Goal: Task Accomplishment & Management: Use online tool/utility

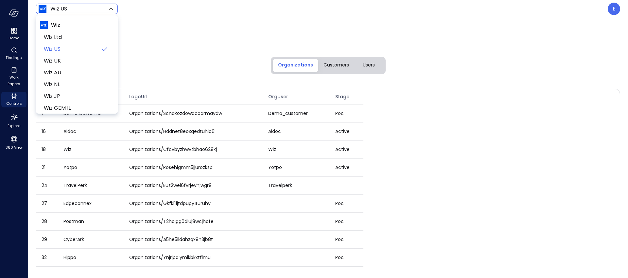
click at [84, 8] on body "Home Findings Work Papers Controls Explore 360 View Wiz US ****** ​ E Admin Org…" at bounding box center [314, 139] width 628 height 278
click at [616, 8] on div at bounding box center [314, 139] width 628 height 278
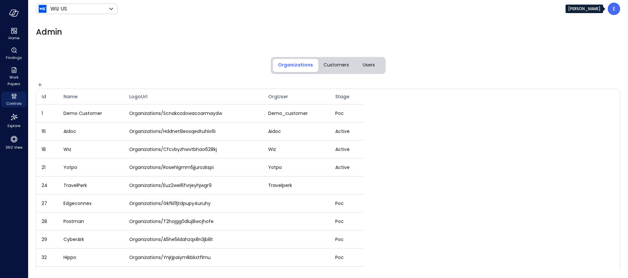
click at [615, 9] on div "E" at bounding box center [614, 9] width 12 height 12
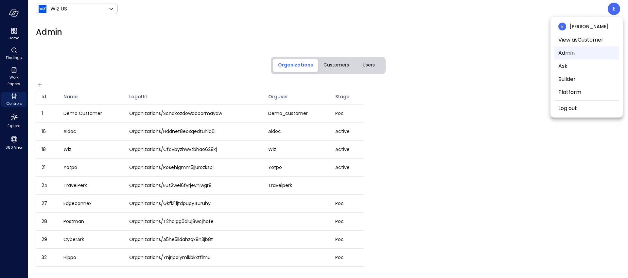
click at [578, 51] on li "Admin" at bounding box center [586, 52] width 64 height 13
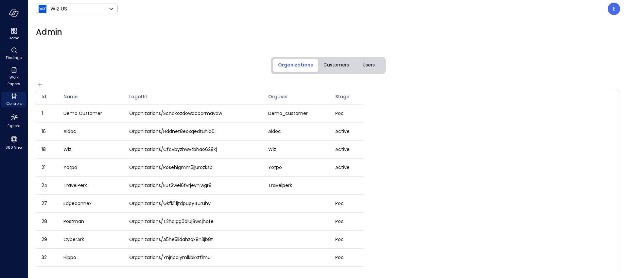
click at [369, 67] on span "Users" at bounding box center [369, 64] width 12 height 7
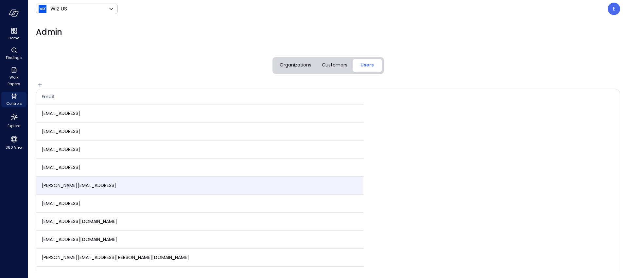
click at [89, 185] on span "eleanor.yehudai@safebooks.ai" at bounding box center [79, 185] width 75 height 7
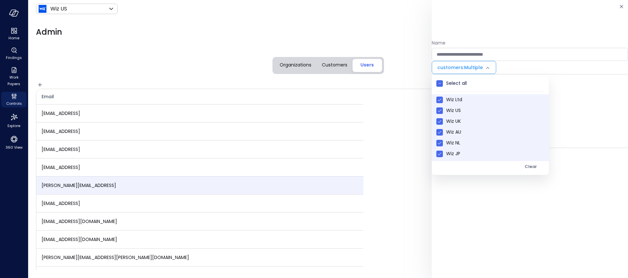
click at [472, 65] on body "Home Findings Work Papers Controls Explore 360 View Wiz US ****** ​ E Admin Org…" at bounding box center [314, 139] width 628 height 278
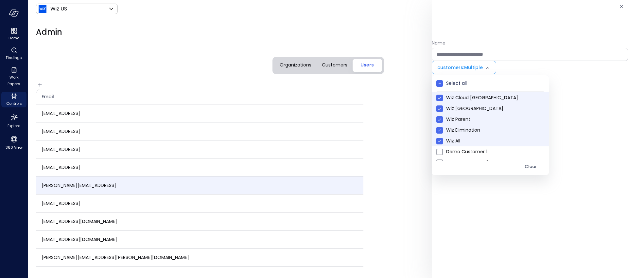
scroll to position [84, 0]
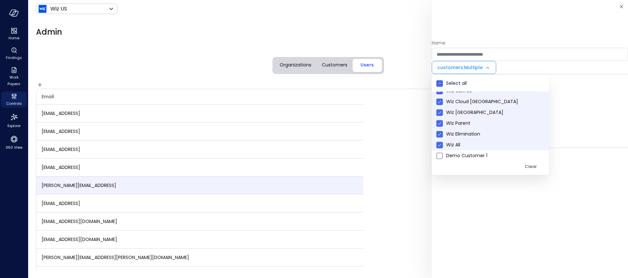
click at [470, 134] on span "Wiz Elimination" at bounding box center [494, 133] width 97 height 7
click at [465, 123] on span "Wiz Parent" at bounding box center [494, 123] width 97 height 7
click at [467, 112] on span "Wiz Germany" at bounding box center [494, 112] width 97 height 7
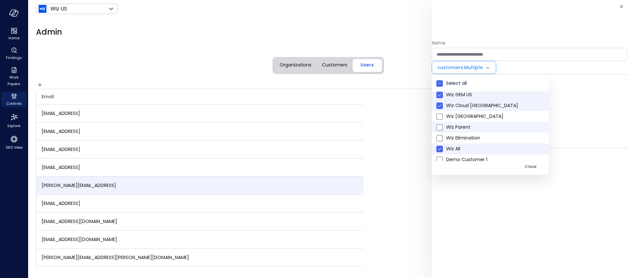
scroll to position [75, 0]
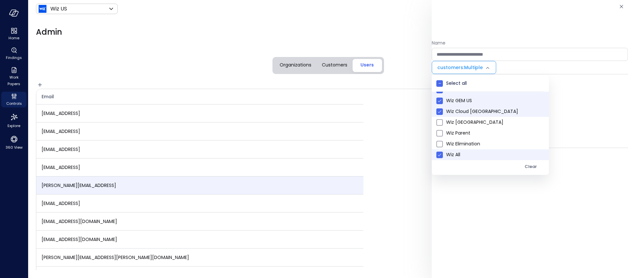
click at [473, 112] on span "Wiz Cloud Canada" at bounding box center [494, 111] width 97 height 7
click at [467, 102] on span "Wiz GEM US" at bounding box center [494, 100] width 97 height 7
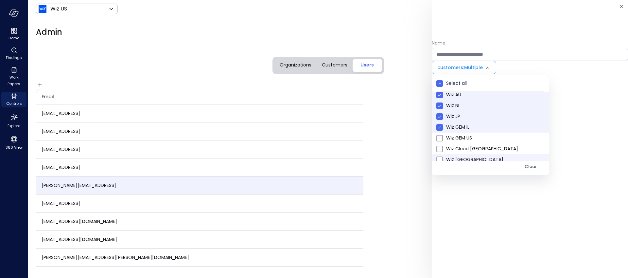
scroll to position [31, 0]
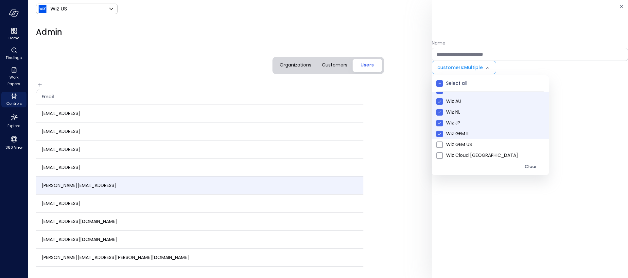
click at [458, 136] on span "Wiz GEM IL" at bounding box center [494, 133] width 97 height 7
click at [450, 121] on span "Wiz JP" at bounding box center [494, 122] width 97 height 7
click at [452, 112] on span "Wiz NL" at bounding box center [494, 112] width 97 height 7
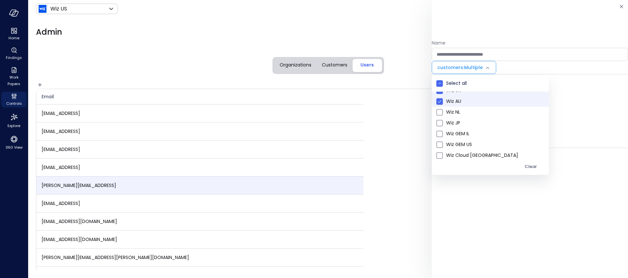
click at [451, 100] on span "Wiz AU" at bounding box center [494, 101] width 97 height 7
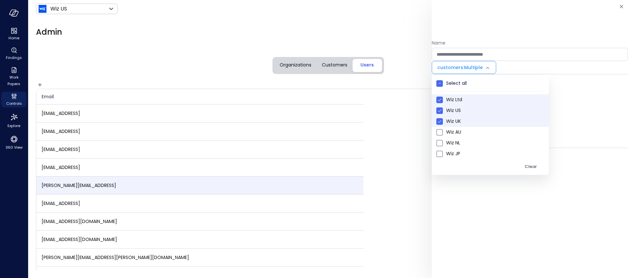
scroll to position [289, 0]
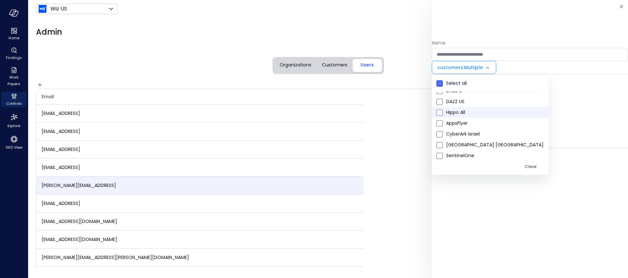
click at [456, 111] on span "Hippo All" at bounding box center [494, 112] width 97 height 7
click at [456, 122] on span "AppsFlyer" at bounding box center [494, 123] width 97 height 7
click at [468, 152] on span "SentinelOne" at bounding box center [494, 155] width 97 height 7
type input "**********"
click at [530, 173] on div at bounding box center [314, 139] width 628 height 278
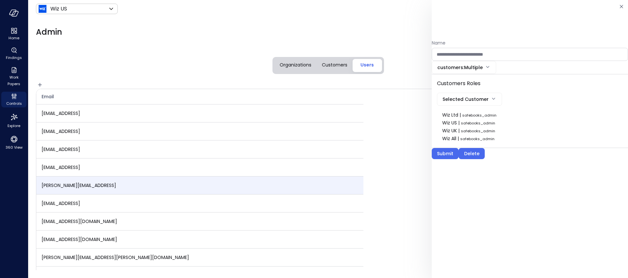
click at [464, 96] on body "Home Findings Work Papers Controls Explore 360 View Wiz US ****** ​ E Admin Org…" at bounding box center [314, 139] width 628 height 278
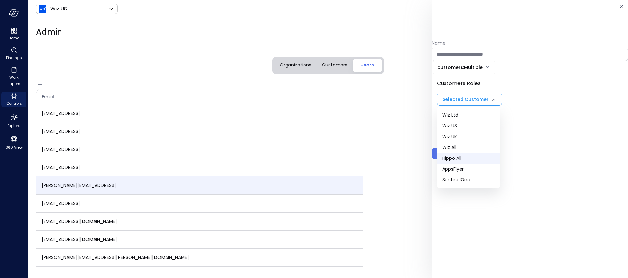
click at [459, 159] on span "Hippo All" at bounding box center [468, 158] width 53 height 7
type input "***"
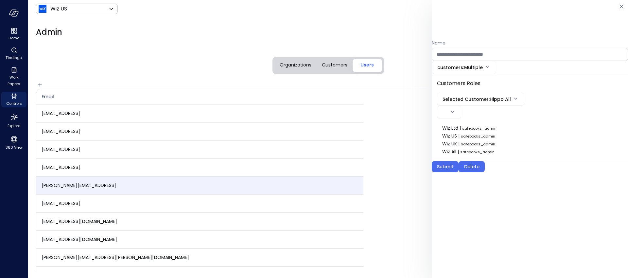
click at [447, 109] on body "Home Findings Work Papers Controls Explore 360 View Wiz US ****** ​ E Admin Org…" at bounding box center [314, 139] width 628 height 278
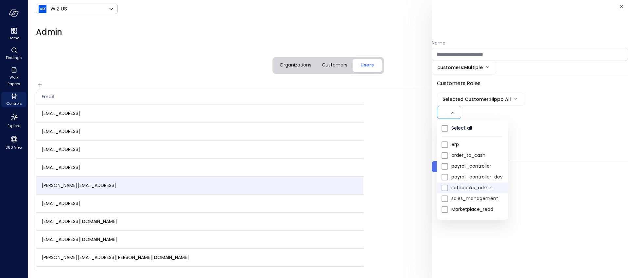
click at [458, 188] on span "safebooks_admin" at bounding box center [476, 187] width 51 height 7
type input "*"
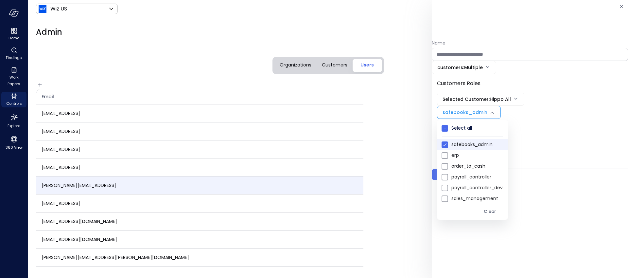
click at [535, 165] on div at bounding box center [314, 139] width 628 height 278
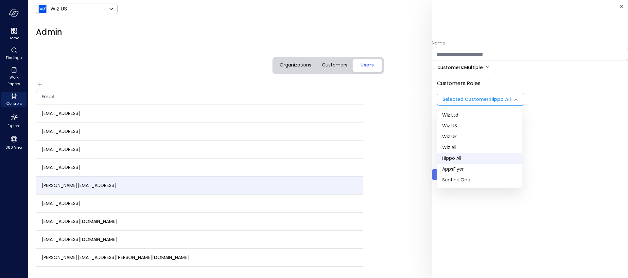
click at [496, 96] on body "Home Findings Work Papers Controls Explore 360 View Wiz US ****** ​ E Admin Org…" at bounding box center [314, 139] width 628 height 278
click at [470, 170] on span "AppsFlyer" at bounding box center [479, 168] width 74 height 7
type input "***"
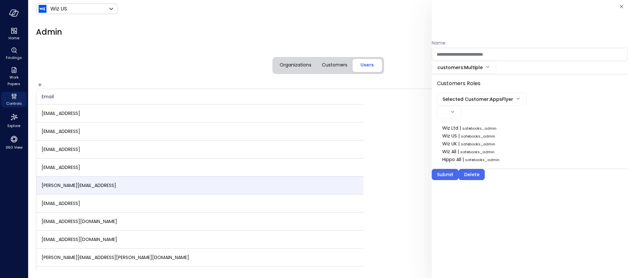
click at [456, 113] on body "Home Findings Work Papers Controls Explore 360 View Wiz US ****** ​ E Admin Org…" at bounding box center [314, 139] width 628 height 278
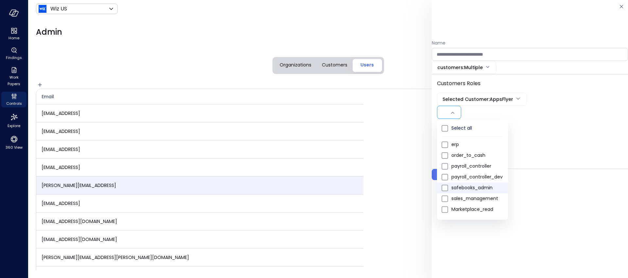
click at [463, 189] on span "safebooks_admin" at bounding box center [476, 187] width 51 height 7
type input "*"
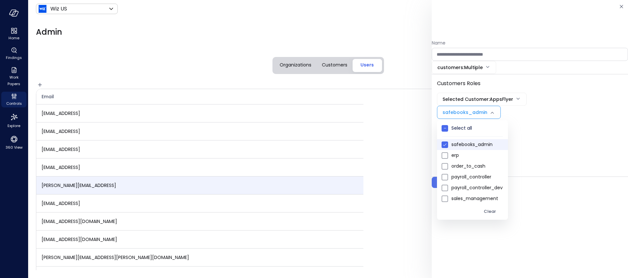
click at [552, 168] on div at bounding box center [314, 139] width 628 height 278
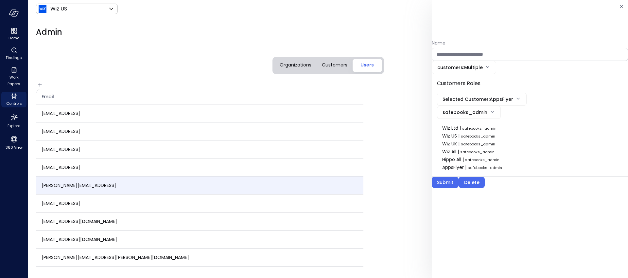
click at [467, 95] on body "Home Findings Work Papers Controls Explore 360 View Wiz US ****** ​ E Admin Org…" at bounding box center [314, 139] width 628 height 278
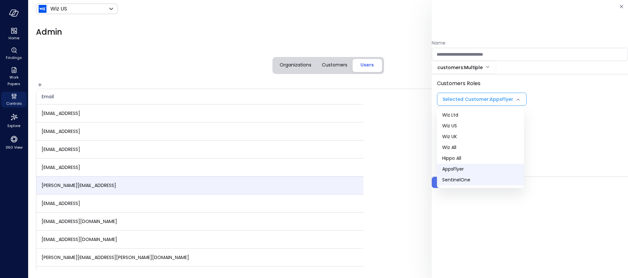
click at [471, 181] on span "SentinelOne" at bounding box center [480, 179] width 77 height 7
type input "***"
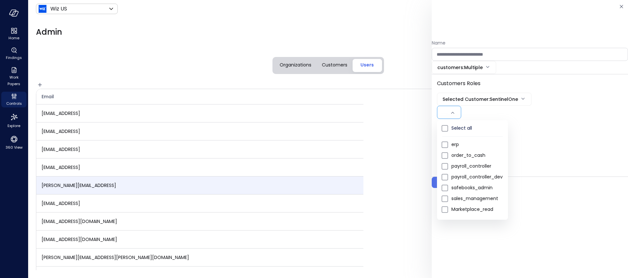
click at [453, 115] on body "Home Findings Work Papers Controls Explore 360 View Wiz US ****** ​ E Admin Org…" at bounding box center [314, 139] width 628 height 278
click at [470, 184] on li "safebooks_admin" at bounding box center [472, 187] width 71 height 11
type input "*"
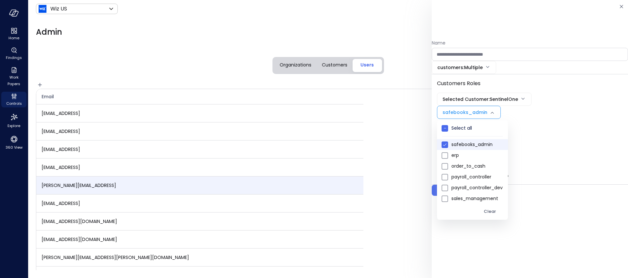
click at [538, 168] on div at bounding box center [314, 139] width 628 height 278
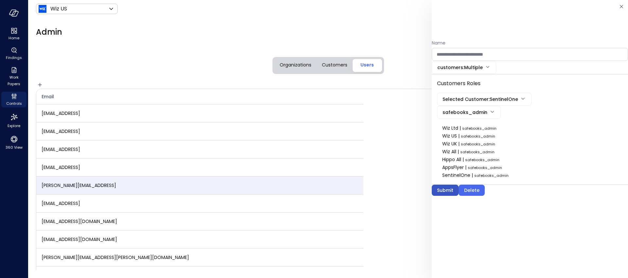
click at [449, 189] on div "Submit" at bounding box center [445, 190] width 16 height 8
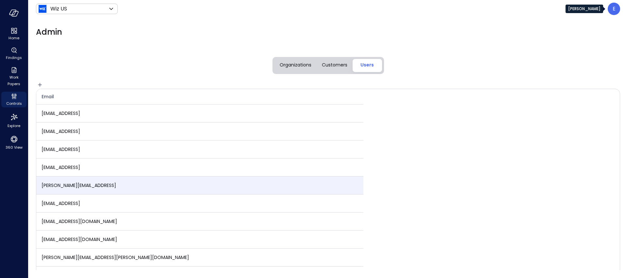
click at [617, 10] on div "E" at bounding box center [614, 9] width 12 height 12
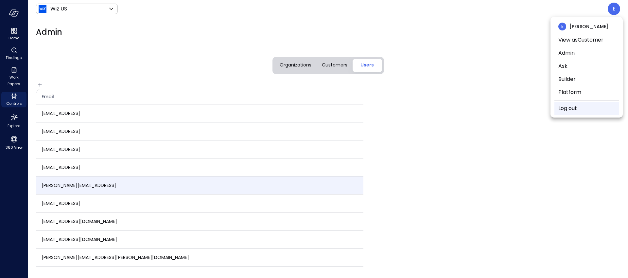
click at [583, 107] on li "Log out" at bounding box center [586, 108] width 64 height 13
click at [569, 111] on link "Log out" at bounding box center [567, 108] width 19 height 8
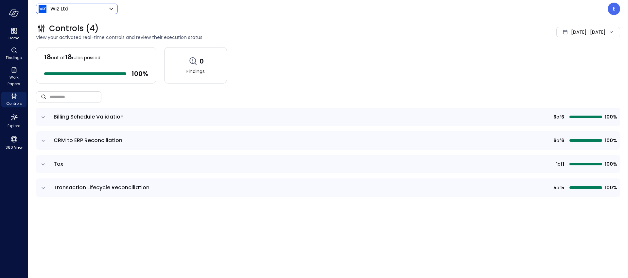
click at [74, 8] on body "Home Findings Work Papers Controls Explore 360 View Wiz Ltd ****** ​ E Controls…" at bounding box center [314, 139] width 628 height 278
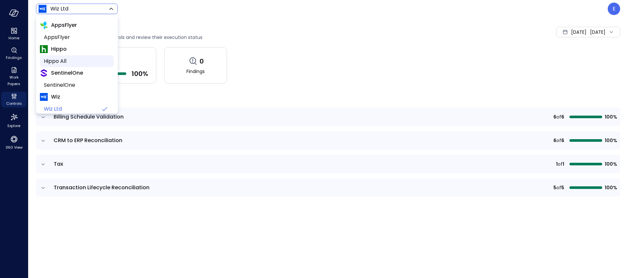
click at [60, 61] on span "Hippo All" at bounding box center [76, 61] width 65 height 8
type input "*******"
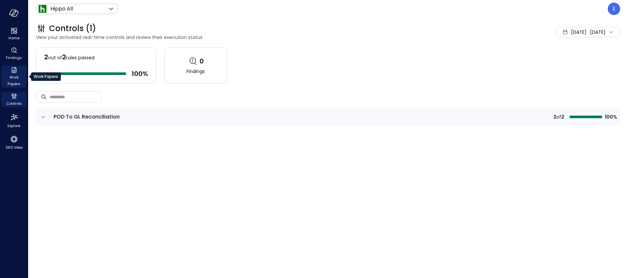
click at [12, 72] on icon "Work Papers" at bounding box center [14, 70] width 8 height 8
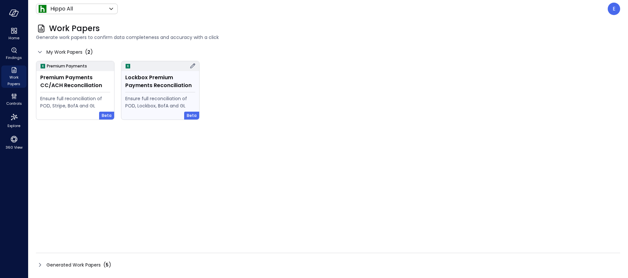
click at [160, 85] on div "Lockbox Premium Payments Reconciliation" at bounding box center [160, 82] width 70 height 16
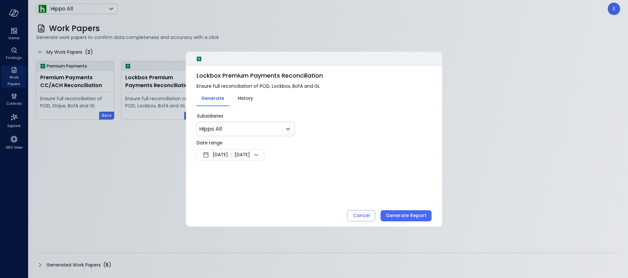
click at [127, 46] on div at bounding box center [314, 139] width 628 height 278
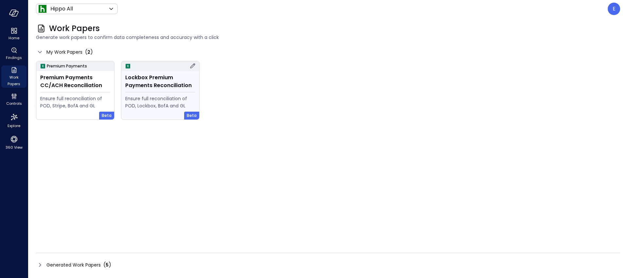
click at [194, 65] on icon at bounding box center [193, 66] width 8 height 8
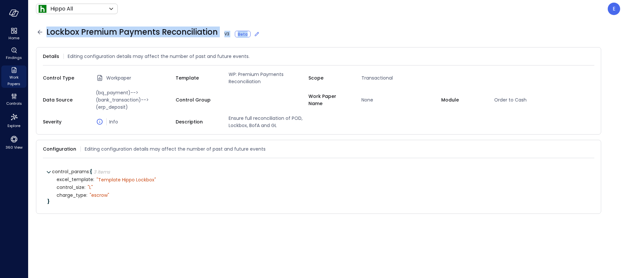
click at [98, 31] on span "Lockbox Premium Payments Reconciliation V 3 Beta" at bounding box center [153, 32] width 214 height 10
drag, startPoint x: 46, startPoint y: 32, endPoint x: 179, endPoint y: 31, distance: 133.1
click at [179, 31] on div "Lockbox Premium Payments Reconciliation V 3 Beta" at bounding box center [328, 32] width 584 height 10
drag, startPoint x: 47, startPoint y: 32, endPoint x: 188, endPoint y: 28, distance: 141.6
click at [188, 28] on span "Lockbox Premium Payments Reconciliation V 3 Beta" at bounding box center [153, 32] width 214 height 10
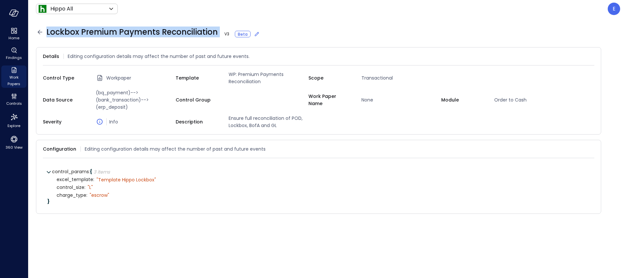
copy span "Lockbox Premium Payments Reconciliation"
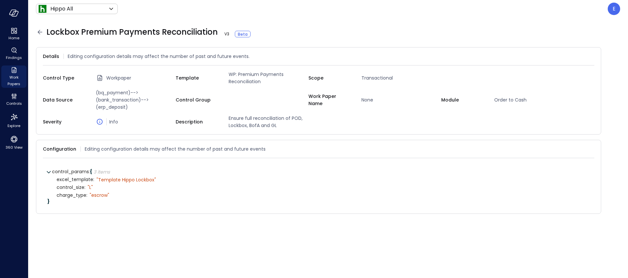
click at [40, 33] on icon at bounding box center [40, 32] width 8 height 8
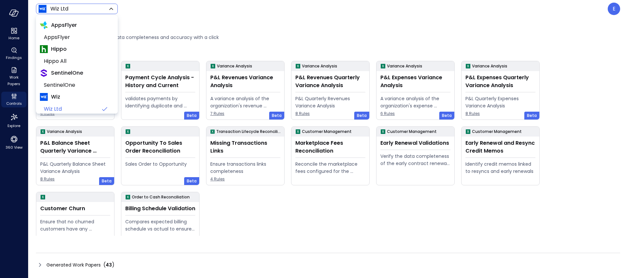
click at [51, 9] on body "Home Findings Work Papers Controls Explore 360 View Wiz Ltd ****** ​ E Work Pap…" at bounding box center [314, 139] width 628 height 278
click at [61, 60] on span "Hippo All" at bounding box center [76, 61] width 65 height 8
type input "*******"
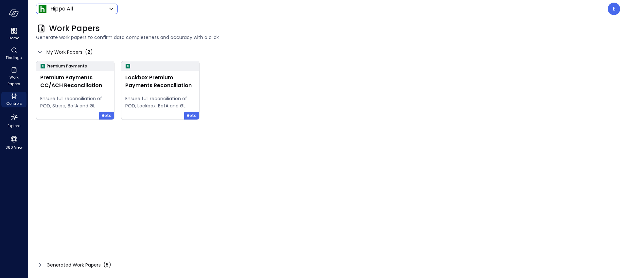
click at [40, 264] on icon at bounding box center [40, 265] width 8 height 8
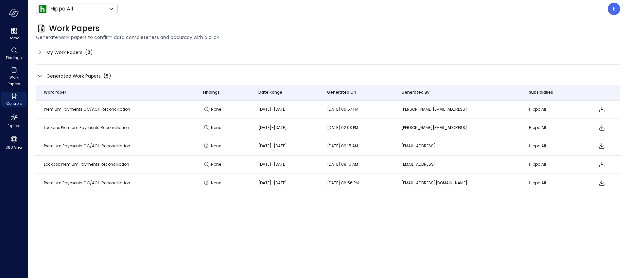
click at [40, 264] on div "Work Paper Findings Date Range Generated On Generated By Subsidiaries Premium P…" at bounding box center [328, 177] width 584 height 185
click at [59, 50] on span "My Work Papers" at bounding box center [64, 52] width 36 height 7
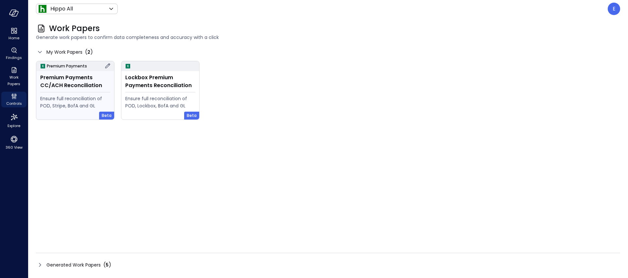
click at [71, 97] on div "Ensure full reconciliation of POD, Stripe, BofA and GL" at bounding box center [75, 102] width 70 height 14
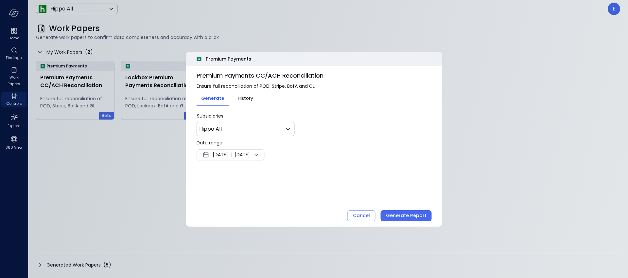
click at [147, 182] on div at bounding box center [314, 139] width 628 height 278
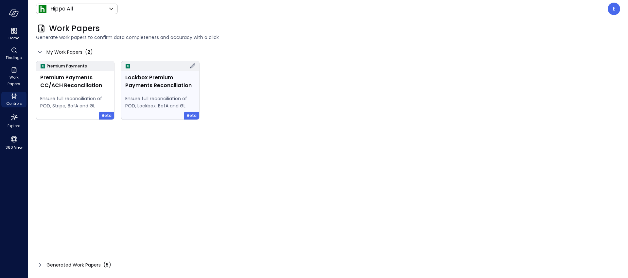
click at [153, 95] on div "Ensure full reconciliation of POD, Lockbox, BofA and GL" at bounding box center [160, 102] width 70 height 14
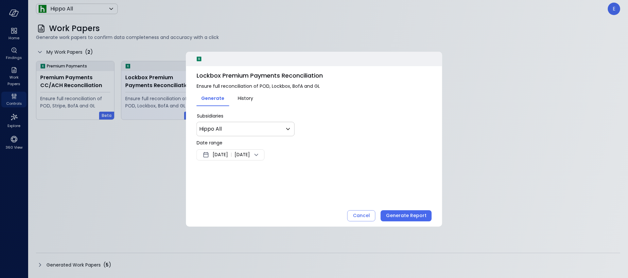
click at [153, 95] on div at bounding box center [314, 139] width 628 height 278
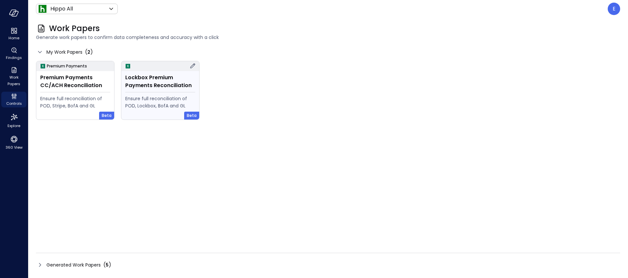
click at [194, 65] on icon at bounding box center [193, 66] width 8 height 8
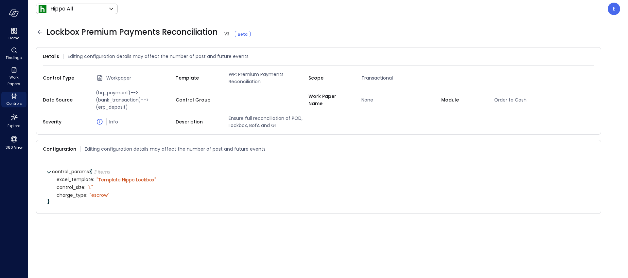
click at [39, 33] on icon at bounding box center [40, 32] width 5 height 4
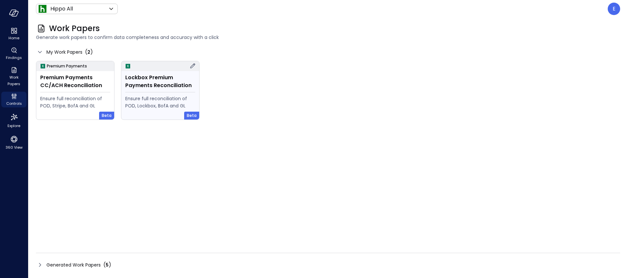
click at [152, 93] on div "Lockbox Premium Payments Reconciliation Ensure full reconciliation of POD, Lock…" at bounding box center [160, 95] width 78 height 48
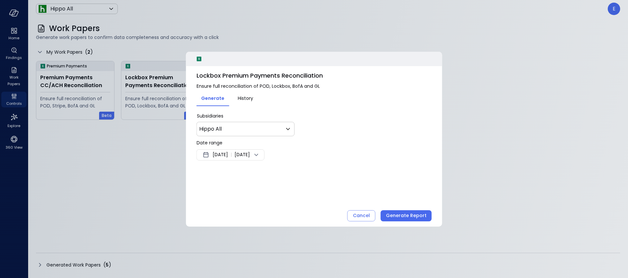
click at [226, 157] on span "Aug 5, 2025" at bounding box center [220, 155] width 15 height 8
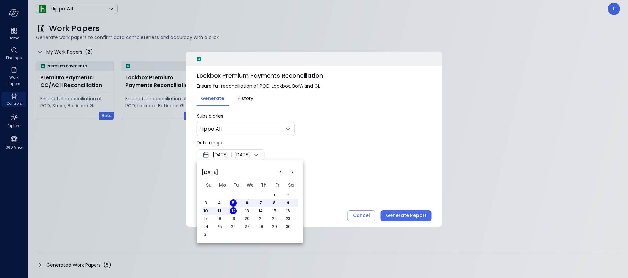
click at [281, 173] on button "<" at bounding box center [280, 172] width 12 height 12
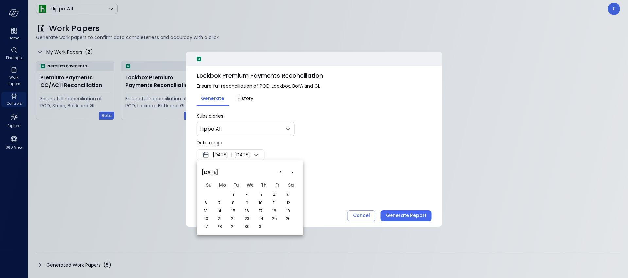
click at [235, 194] on button "1" at bounding box center [233, 194] width 7 height 7
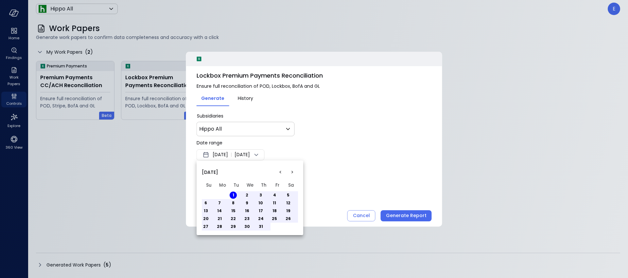
click at [259, 226] on button "31" at bounding box center [260, 226] width 7 height 7
click at [404, 216] on div at bounding box center [314, 139] width 628 height 278
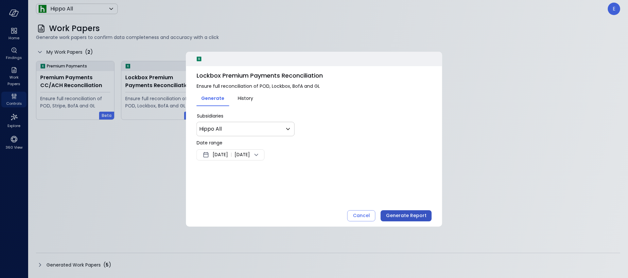
click at [403, 217] on div "Generate Report" at bounding box center [406, 215] width 41 height 8
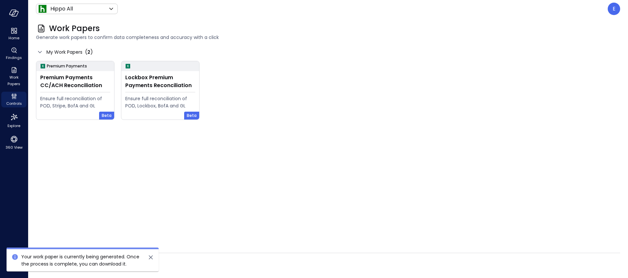
click at [150, 258] on icon "close" at bounding box center [151, 257] width 4 height 4
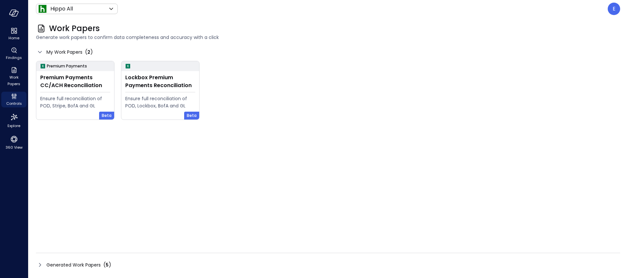
click at [80, 263] on span "Generated Work Papers" at bounding box center [73, 264] width 54 height 7
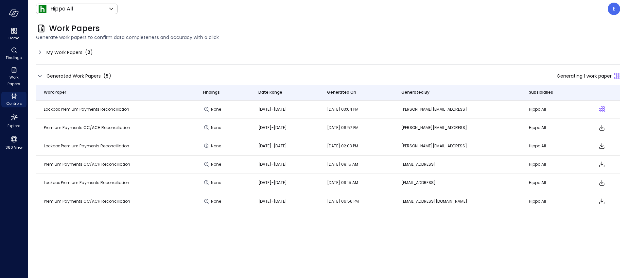
click at [73, 52] on span "My Work Papers" at bounding box center [64, 52] width 36 height 7
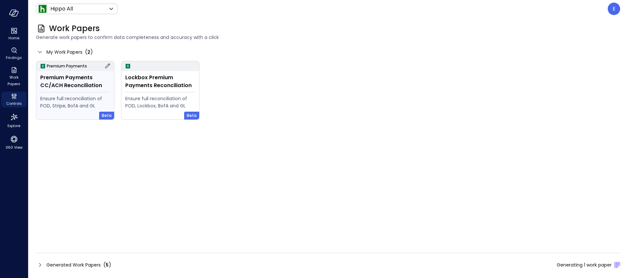
click at [73, 94] on div "Premium Payments CC/ACH Reconciliation Ensure full reconciliation of POD, Strip…" at bounding box center [75, 95] width 78 height 48
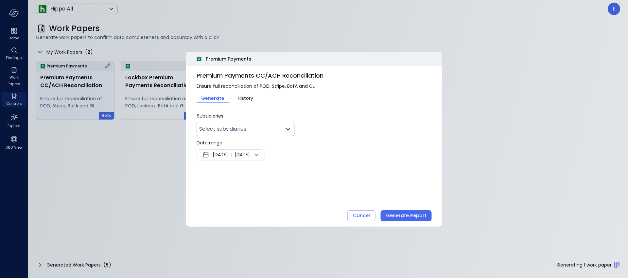
type input "***"
click at [222, 153] on span "Aug 5, 2025" at bounding box center [220, 155] width 15 height 8
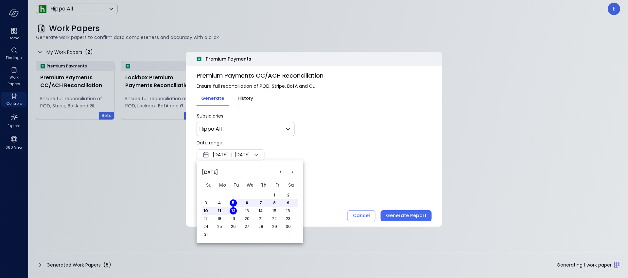
click at [279, 173] on button "<" at bounding box center [280, 172] width 12 height 12
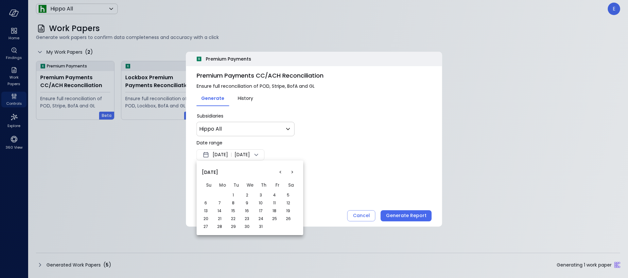
click at [234, 195] on button "1" at bounding box center [233, 194] width 7 height 7
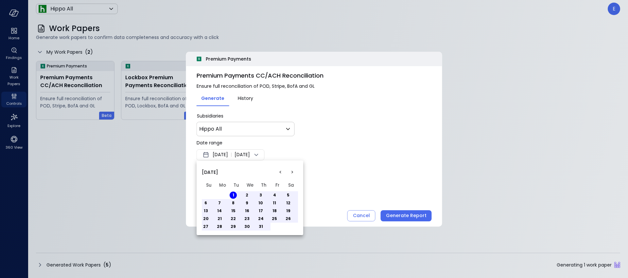
click at [259, 226] on button "31" at bounding box center [260, 226] width 7 height 7
click at [348, 183] on div at bounding box center [314, 139] width 628 height 278
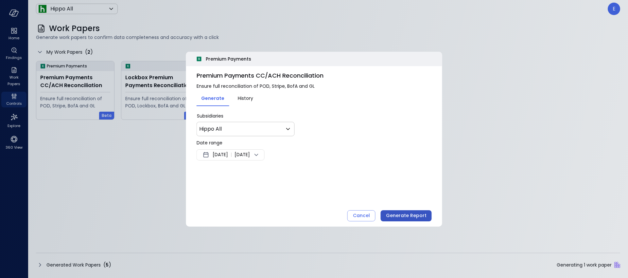
click at [401, 214] on div "Generate Report" at bounding box center [406, 215] width 41 height 8
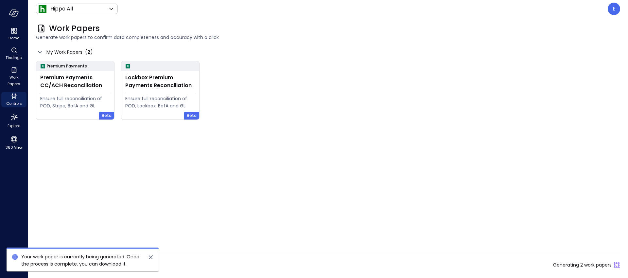
click at [152, 255] on icon "close" at bounding box center [151, 257] width 4 height 4
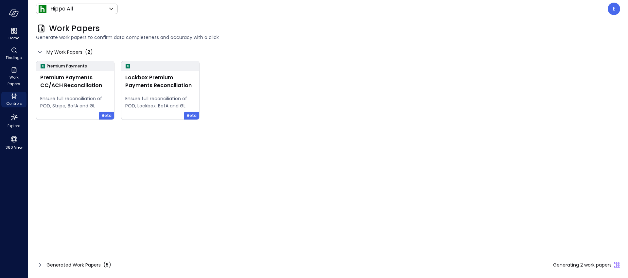
click at [85, 263] on span "Generated Work Papers" at bounding box center [73, 264] width 54 height 7
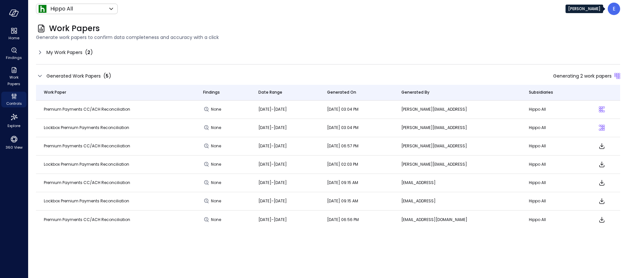
click at [609, 7] on div "E" at bounding box center [614, 9] width 12 height 12
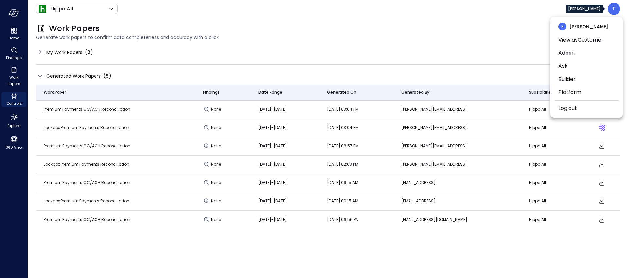
click at [17, 14] on div at bounding box center [314, 139] width 628 height 278
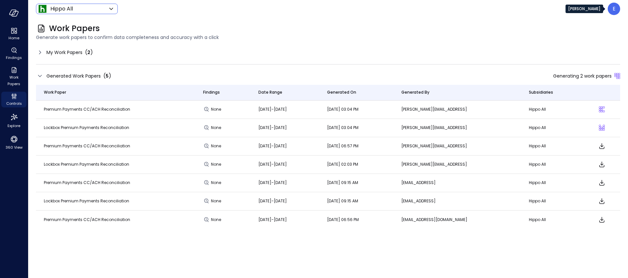
click at [67, 6] on body "Home Findings Work Papers Controls Explore 360 View Hippo All ******* ​ E Work …" at bounding box center [314, 139] width 628 height 278
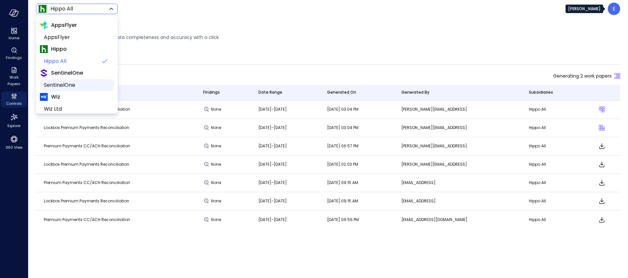
click at [76, 85] on span "SentinelOne" at bounding box center [76, 85] width 65 height 8
type input "*******"
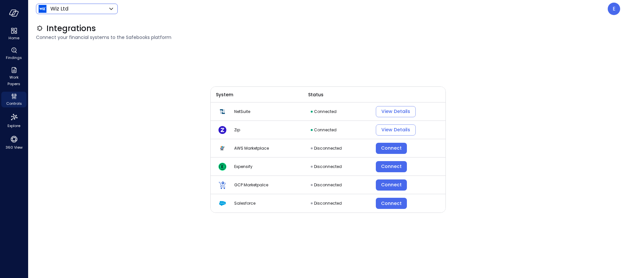
click at [88, 12] on body "Home Findings Work Papers Controls Explore 360 View Wiz Ltd ****** ​ E Integrat…" at bounding box center [314, 139] width 628 height 278
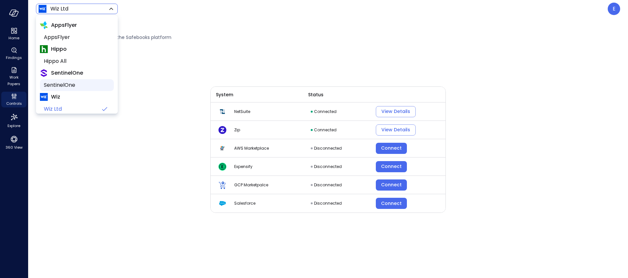
click at [73, 83] on span "SentinelOne" at bounding box center [76, 85] width 65 height 8
type input "*******"
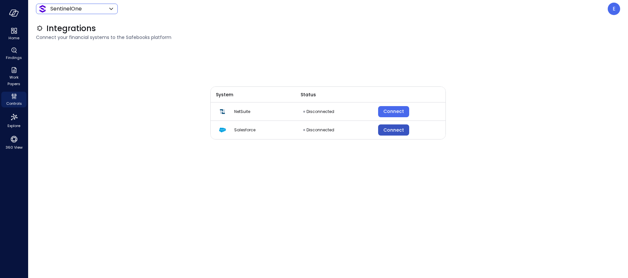
click at [397, 129] on div "Connect" at bounding box center [393, 130] width 21 height 8
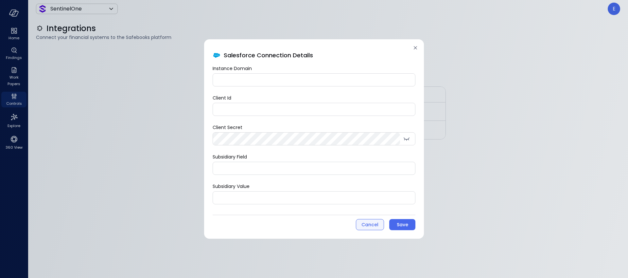
click at [372, 220] on div "Cancel" at bounding box center [369, 224] width 17 height 8
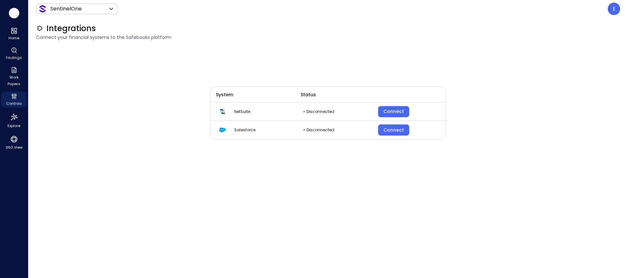
click at [17, 13] on icon "button" at bounding box center [14, 12] width 10 height 7
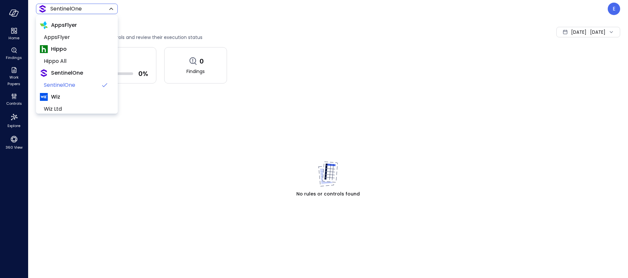
click at [57, 12] on body "Home Findings Work Papers Controls Explore 360 View SentinelOne ******* ​ E Con…" at bounding box center [314, 139] width 628 height 278
click at [54, 59] on span "Hippo All" at bounding box center [76, 61] width 65 height 8
type input "*******"
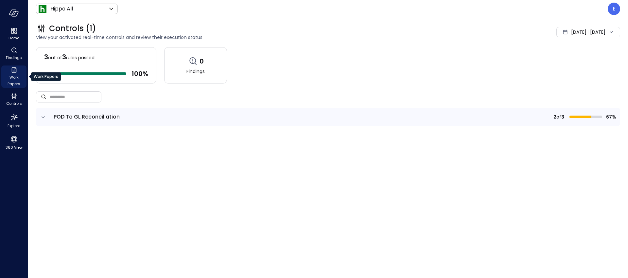
click at [13, 72] on icon "Work Papers" at bounding box center [14, 70] width 8 height 8
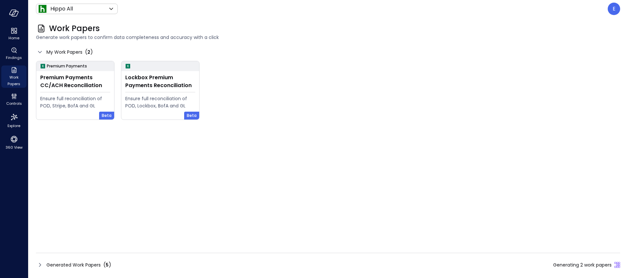
click at [58, 264] on span "Generated Work Papers" at bounding box center [73, 264] width 54 height 7
click at [78, 265] on span "Generated Work Papers" at bounding box center [73, 264] width 54 height 7
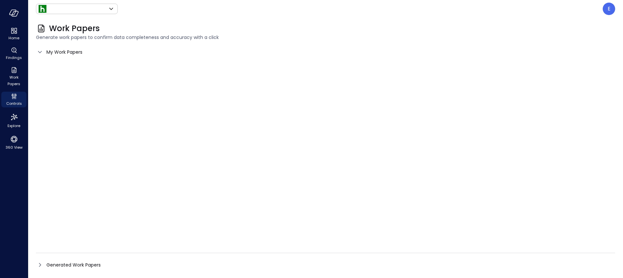
type input "*******"
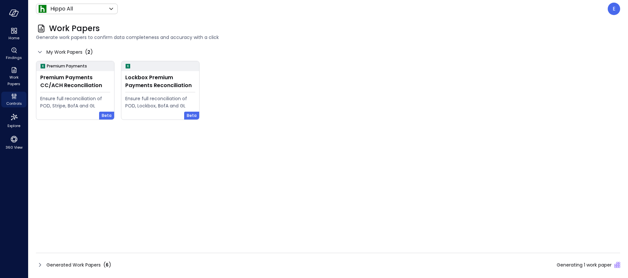
click at [76, 262] on span "Generated Work Papers" at bounding box center [73, 264] width 54 height 7
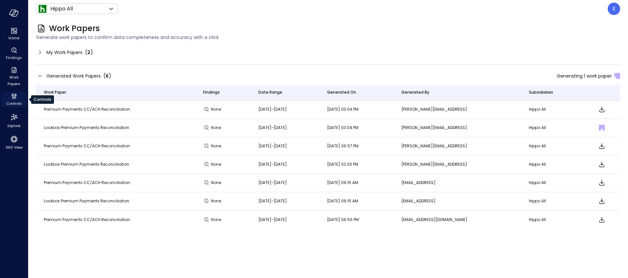
click at [10, 97] on icon "Controls" at bounding box center [14, 96] width 8 height 8
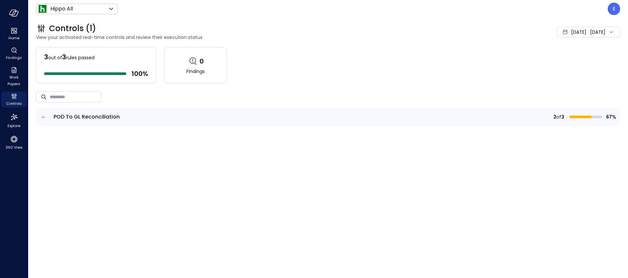
click at [49, 118] on td at bounding box center [43, 117] width 14 height 18
click at [41, 116] on icon "expand row" at bounding box center [43, 117] width 7 height 7
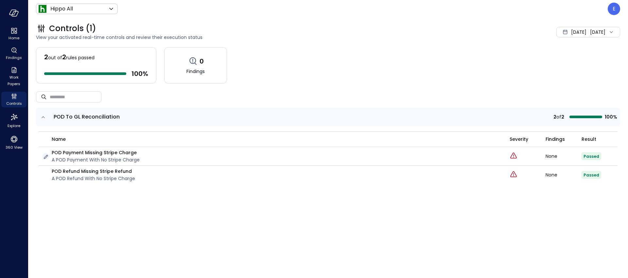
click at [45, 157] on icon "button" at bounding box center [46, 157] width 4 height 4
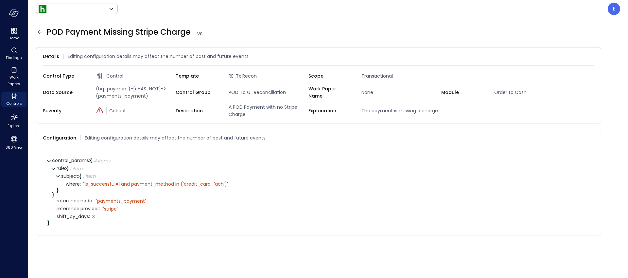
type input "*******"
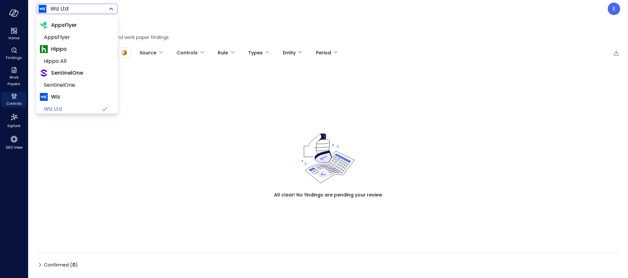
click at [77, 9] on body "Home Findings Work Papers Controls Explore 360 View Wiz Ltd ****** ​ E Findings…" at bounding box center [314, 139] width 628 height 278
click at [68, 60] on span "Hippo All" at bounding box center [76, 61] width 65 height 8
type input "*******"
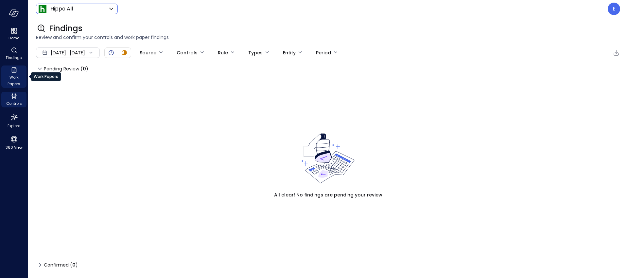
click at [12, 73] on icon "Work Papers" at bounding box center [13, 70] width 5 height 6
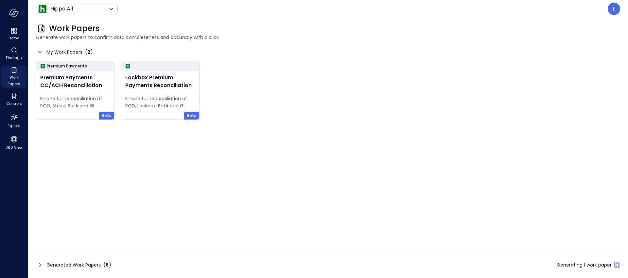
click at [52, 266] on span "Generated Work Papers" at bounding box center [73, 264] width 54 height 7
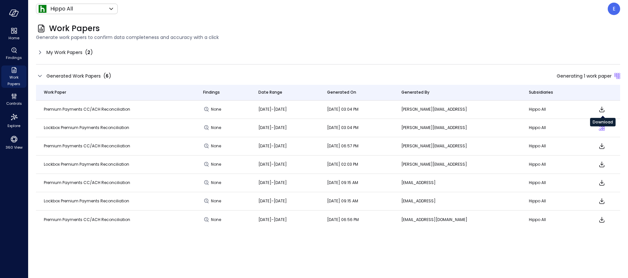
click at [603, 108] on icon "Download" at bounding box center [602, 109] width 8 height 8
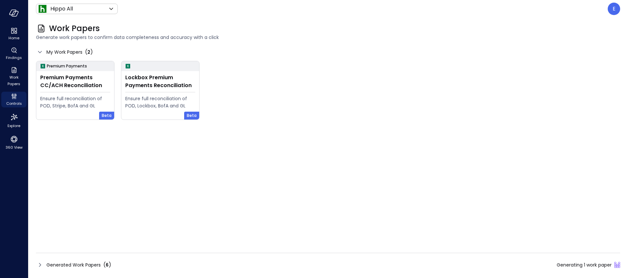
click at [78, 264] on span "Generated Work Papers" at bounding box center [73, 264] width 54 height 7
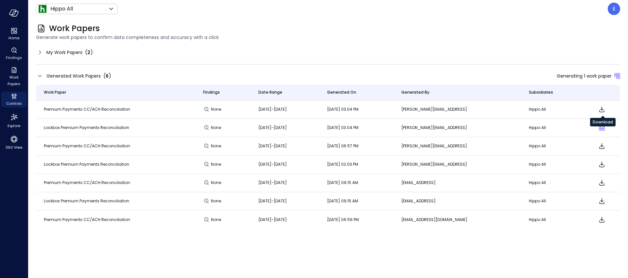
click at [605, 108] on icon "Download" at bounding box center [602, 109] width 8 height 8
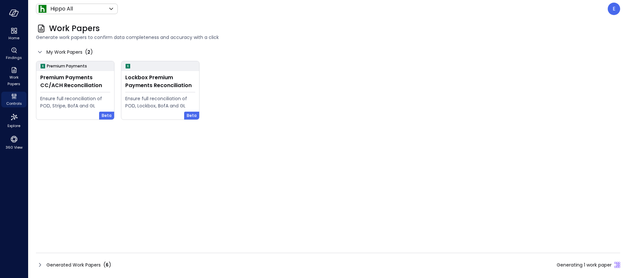
click at [81, 261] on span "Generated Work Papers" at bounding box center [73, 264] width 54 height 7
click at [74, 264] on span "Generated Work Papers" at bounding box center [73, 264] width 54 height 7
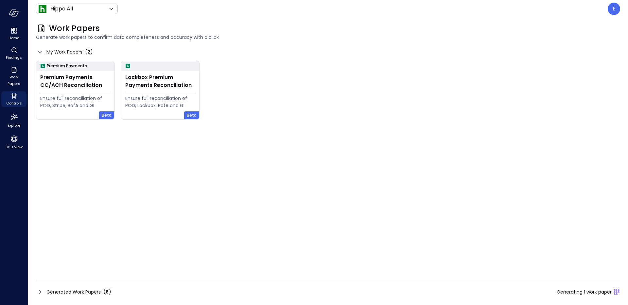
click at [85, 290] on span "Generated Work Papers" at bounding box center [73, 292] width 54 height 7
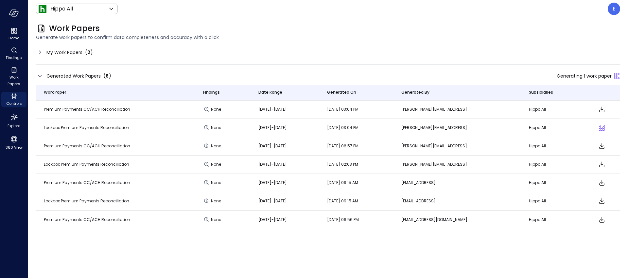
click at [43, 110] on td "Premium Payments CC/ACH Reconciliation" at bounding box center [115, 109] width 159 height 18
drag, startPoint x: 44, startPoint y: 109, endPoint x: 137, endPoint y: 110, distance: 93.2
click at [137, 110] on td "Premium Payments CC/ACH Reconciliation" at bounding box center [115, 109] width 159 height 18
copy span "Premium Payments CC/ACH Reconciliation"
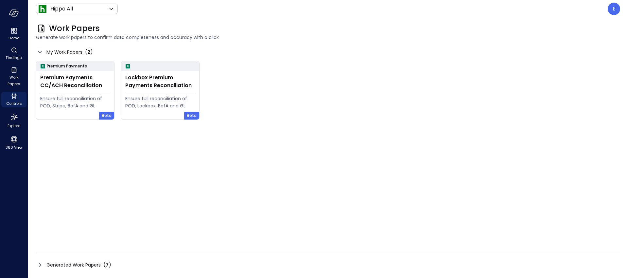
click at [69, 266] on span "Generated Work Papers" at bounding box center [73, 264] width 54 height 7
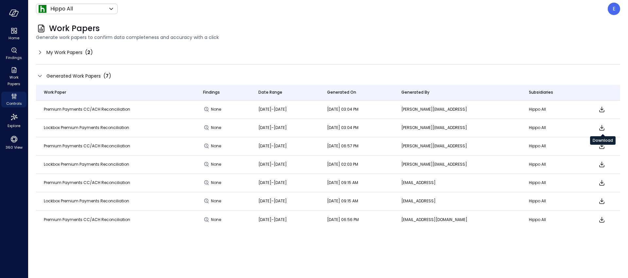
click at [603, 127] on icon "Download" at bounding box center [601, 128] width 5 height 6
drag, startPoint x: 45, startPoint y: 128, endPoint x: 130, endPoint y: 128, distance: 85.0
click at [130, 128] on td "Lockbox Premium Payments Reconciliation" at bounding box center [115, 128] width 159 height 18
click at [130, 127] on td "Lockbox Premium Payments Reconciliation" at bounding box center [115, 128] width 159 height 18
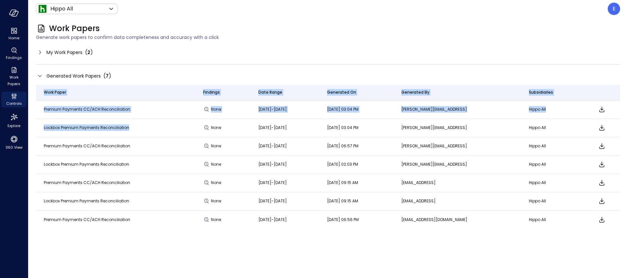
drag, startPoint x: 128, startPoint y: 128, endPoint x: 30, endPoint y: 129, distance: 97.5
click at [30, 129] on div "Work Papers Generate work papers to confirm data completeness and accuracy with…" at bounding box center [328, 148] width 600 height 260
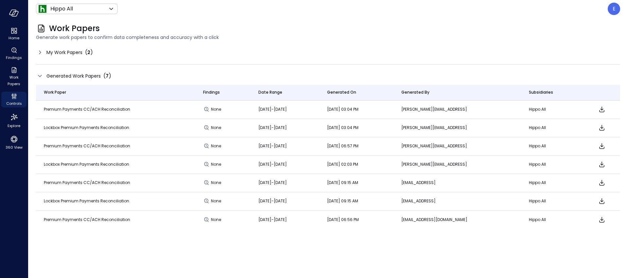
drag, startPoint x: 30, startPoint y: 129, endPoint x: 53, endPoint y: 127, distance: 22.6
click at [31, 129] on div "Work Papers Generate work papers to confirm data completeness and accuracy with…" at bounding box center [328, 148] width 600 height 260
drag, startPoint x: 156, startPoint y: 127, endPoint x: 44, endPoint y: 130, distance: 112.2
click at [44, 130] on td "Lockbox Premium Payments Reconciliation" at bounding box center [115, 128] width 159 height 18
copy span "Lockbox Premium Payments Reconciliation"
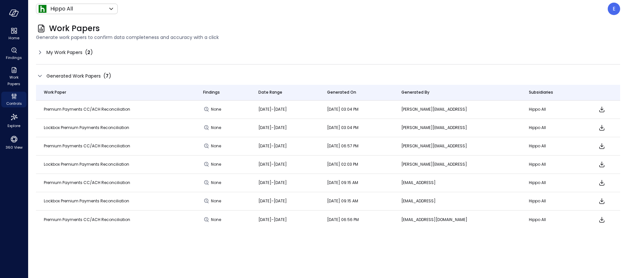
click at [397, 58] on div "My Work Papers ( 2 ) Generated Work Papers ( 7 ) Work Paper Findings Date Range…" at bounding box center [328, 158] width 584 height 223
click at [79, 54] on span "My Work Papers" at bounding box center [64, 52] width 36 height 7
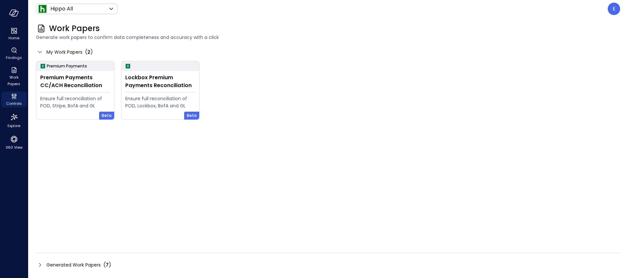
click at [79, 54] on span "My Work Papers" at bounding box center [64, 51] width 36 height 7
click at [138, 49] on div "My Work Papers ( 2 )" at bounding box center [328, 52] width 584 height 10
click at [53, 52] on span "My Work Papers" at bounding box center [64, 51] width 36 height 7
click at [39, 52] on icon at bounding box center [40, 52] width 8 height 8
click at [83, 265] on span "Generated Work Papers" at bounding box center [73, 264] width 54 height 7
